Goal: Find specific page/section: Find specific page/section

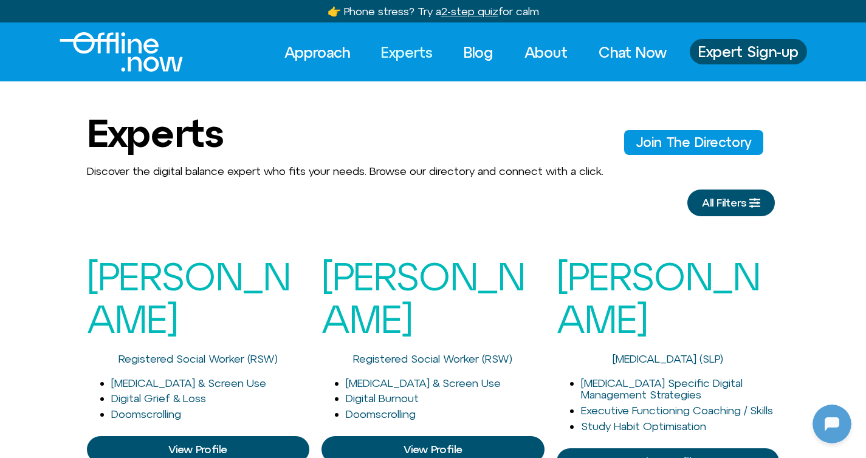
click at [234, 248] on div "[PERSON_NAME] Registered Social Worker (RSW) [MEDICAL_DATA] & Screen Use Digita…" at bounding box center [198, 372] width 223 height 259
